Goal: Task Accomplishment & Management: Complete application form

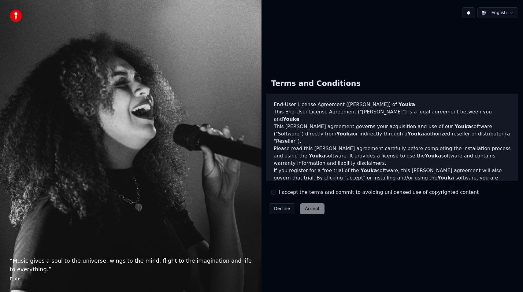
click at [273, 192] on button "I accept the terms and commit to avoiding unlicensed use of copyrighted content" at bounding box center [274, 192] width 5 height 5
click at [321, 216] on div "Decline Accept" at bounding box center [297, 209] width 61 height 16
click at [317, 211] on button "Accept" at bounding box center [312, 209] width 24 height 11
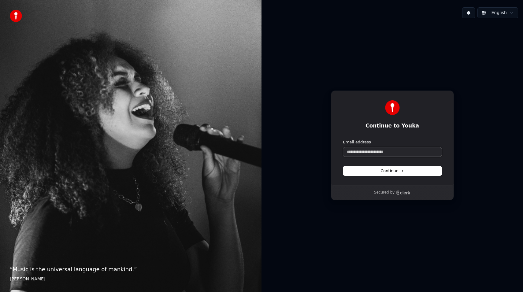
click at [368, 156] on input "Email address" at bounding box center [392, 152] width 99 height 9
click at [343, 140] on button "submit" at bounding box center [343, 140] width 0 height 0
type input "**********"
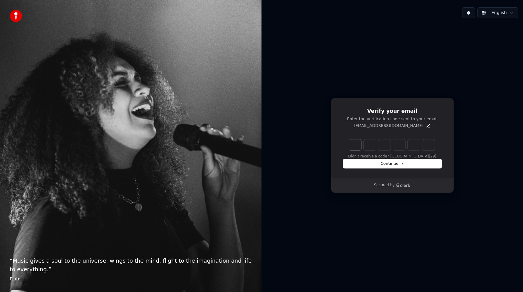
click at [358, 147] on input "Enter verification code. Digit 1" at bounding box center [355, 145] width 12 height 11
